Goal: Contribute content: Add original content to the website for others to see

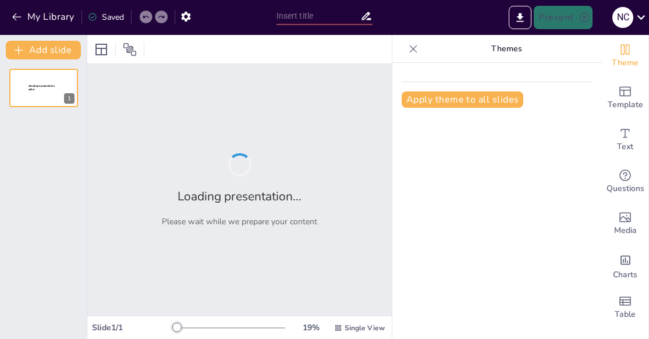
type input "La Seguridad del Paciente: Estrategias desde el Nacimiento"
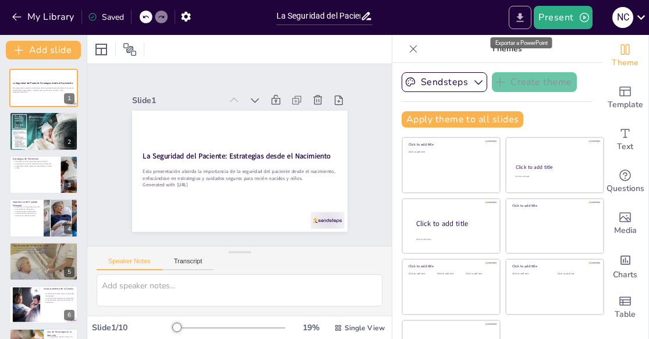
click at [521, 17] on icon "Export to PowerPoint" at bounding box center [520, 17] width 7 height 9
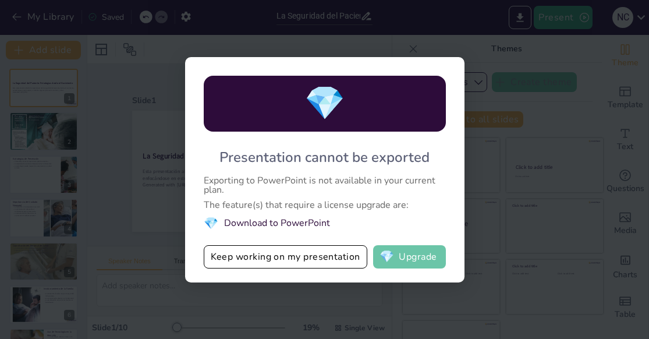
click at [434, 265] on button "💎 Upgrade" at bounding box center [409, 256] width 73 height 23
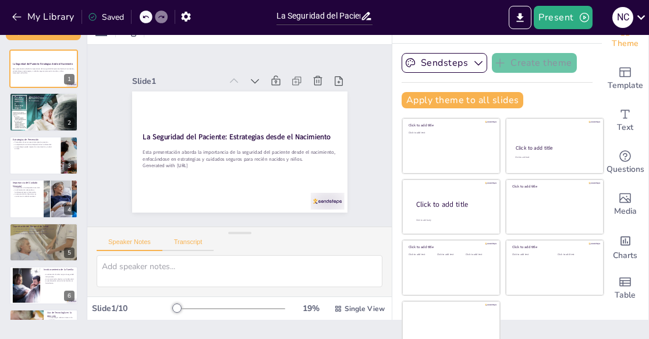
scroll to position [37, 0]
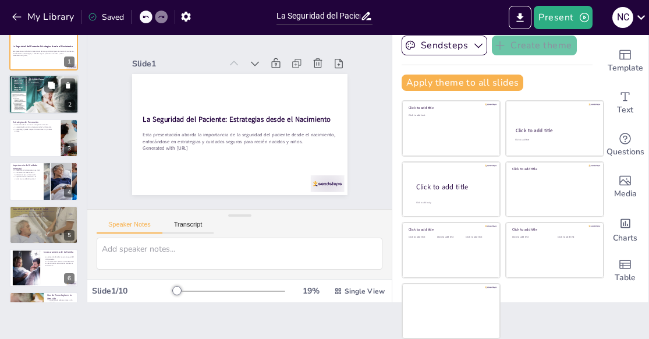
click at [35, 93] on div at bounding box center [43, 95] width 71 height 40
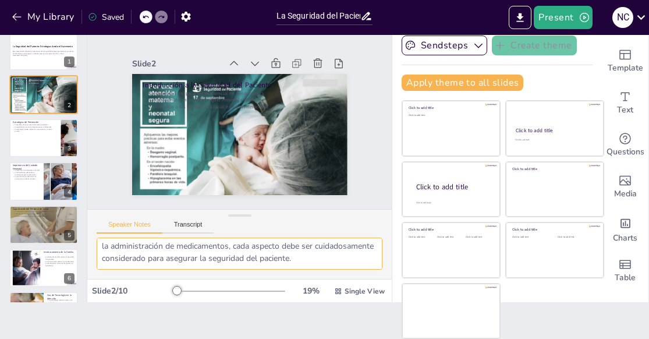
scroll to position [113, 0]
click at [34, 147] on div at bounding box center [44, 138] width 70 height 40
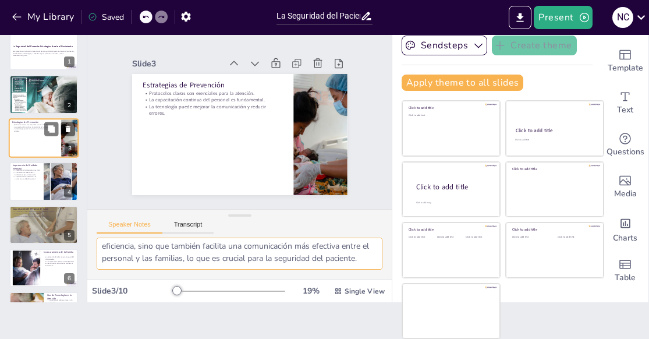
scroll to position [101, 0]
click at [40, 173] on div at bounding box center [44, 181] width 70 height 40
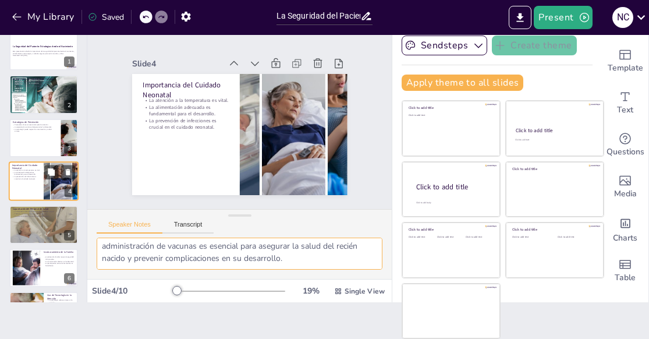
scroll to position [19, 0]
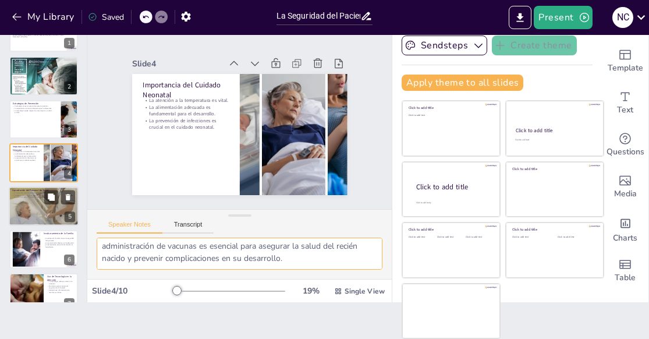
click at [30, 209] on div at bounding box center [44, 206] width 70 height 70
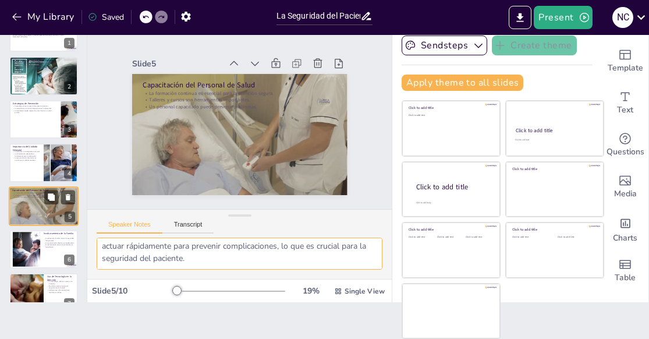
scroll to position [88, 0]
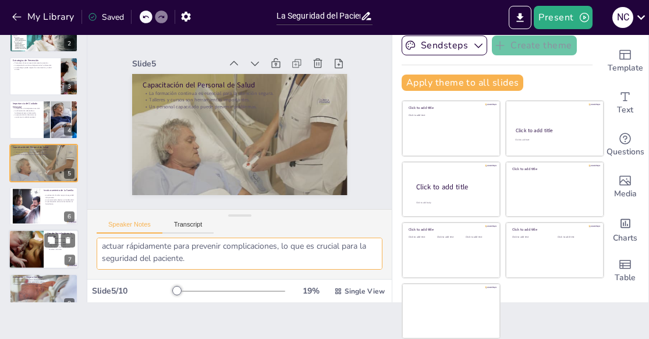
click at [35, 247] on div at bounding box center [26, 250] width 70 height 40
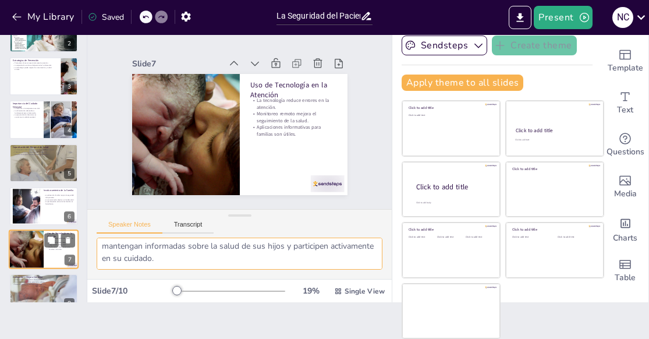
scroll to position [148, 0]
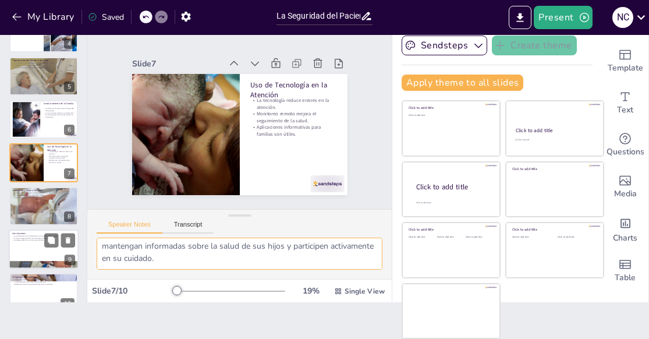
click at [25, 247] on div at bounding box center [44, 249] width 70 height 40
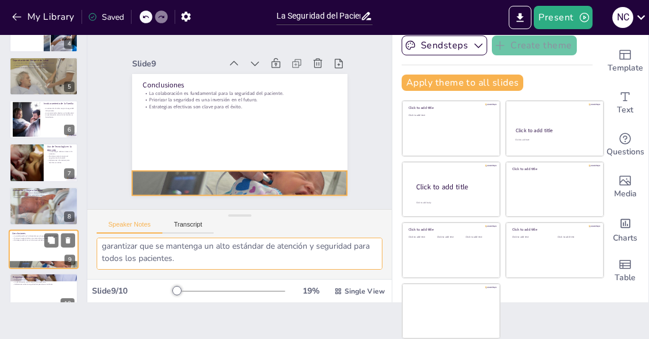
scroll to position [168, 0]
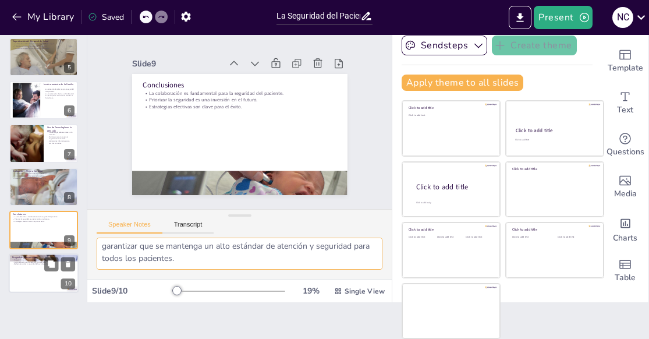
click at [33, 274] on div at bounding box center [44, 274] width 70 height 40
type textarea "Fomentar un espacio abierto para preguntas permite a los participantes aclarar …"
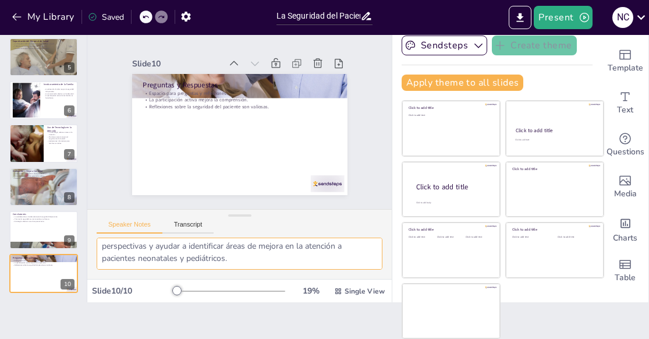
scroll to position [0, 0]
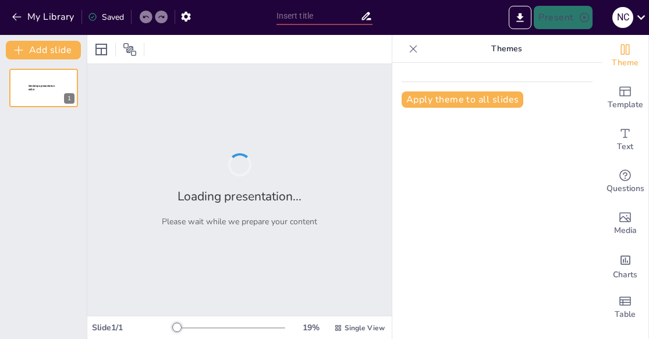
type input "La Seguridad del Paciente: Estrategias desde el Nacimiento"
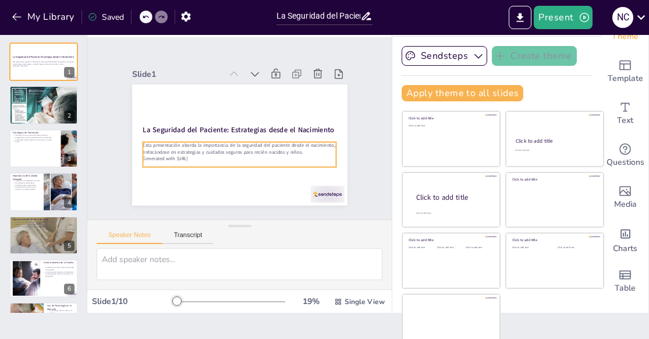
scroll to position [37, 0]
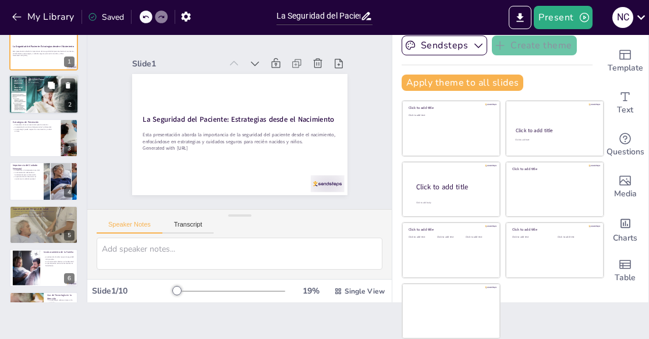
click at [31, 100] on div at bounding box center [43, 95] width 71 height 40
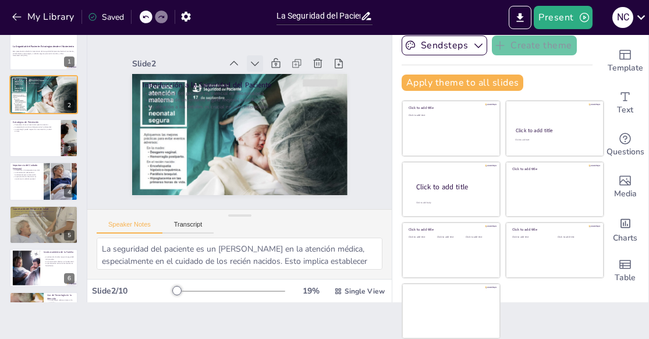
click at [203, 74] on icon at bounding box center [195, 81] width 15 height 15
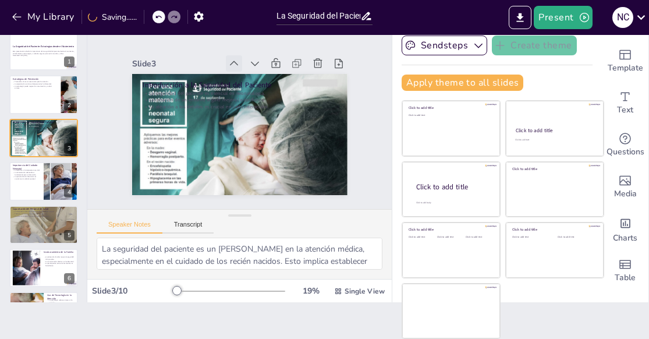
click at [280, 147] on icon at bounding box center [284, 151] width 9 height 9
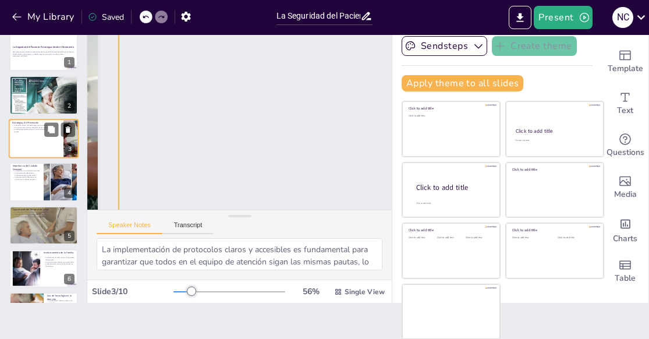
scroll to position [0, 2]
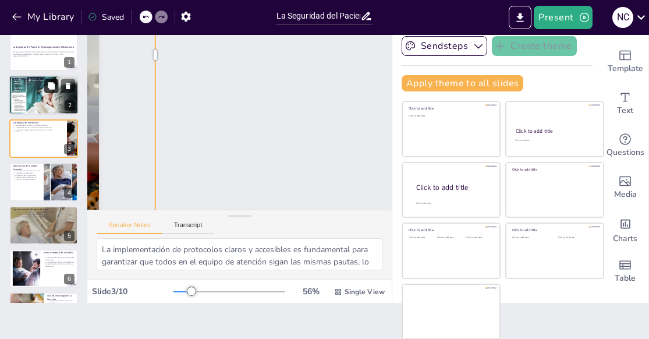
click at [47, 91] on button at bounding box center [51, 86] width 14 height 14
type textarea "La seguridad del paciente es un [PERSON_NAME] en la atención médica, especialme…"
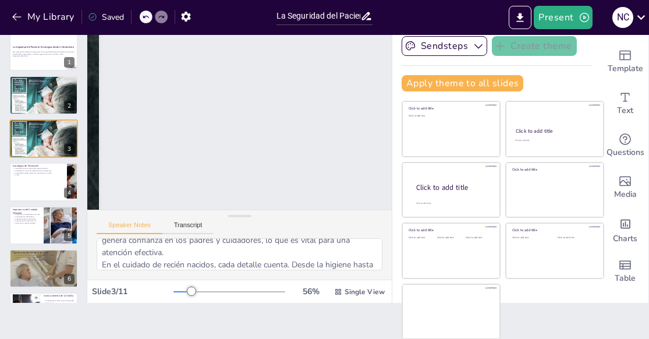
scroll to position [113, 0]
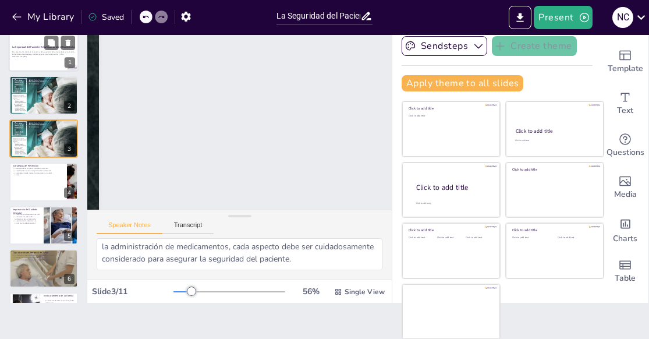
click at [49, 56] on p "Generated with [URL]" at bounding box center [43, 56] width 63 height 2
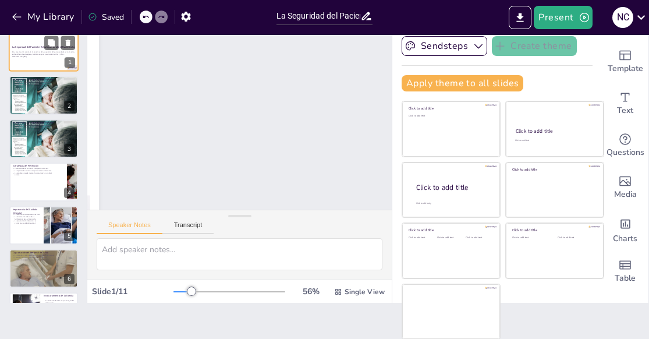
scroll to position [0, 0]
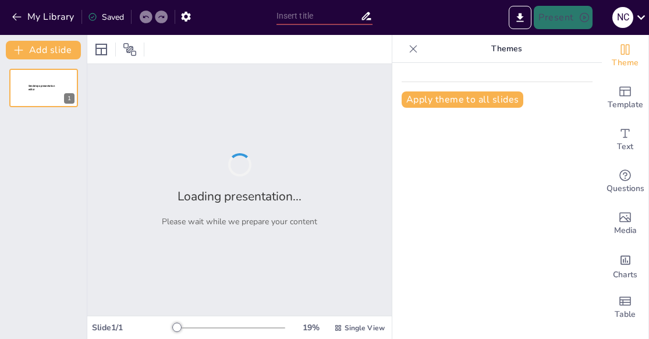
type input "La Seguridad del Paciente: Estrategias desde el Nacimiento"
